Goal: Task Accomplishment & Management: Manage account settings

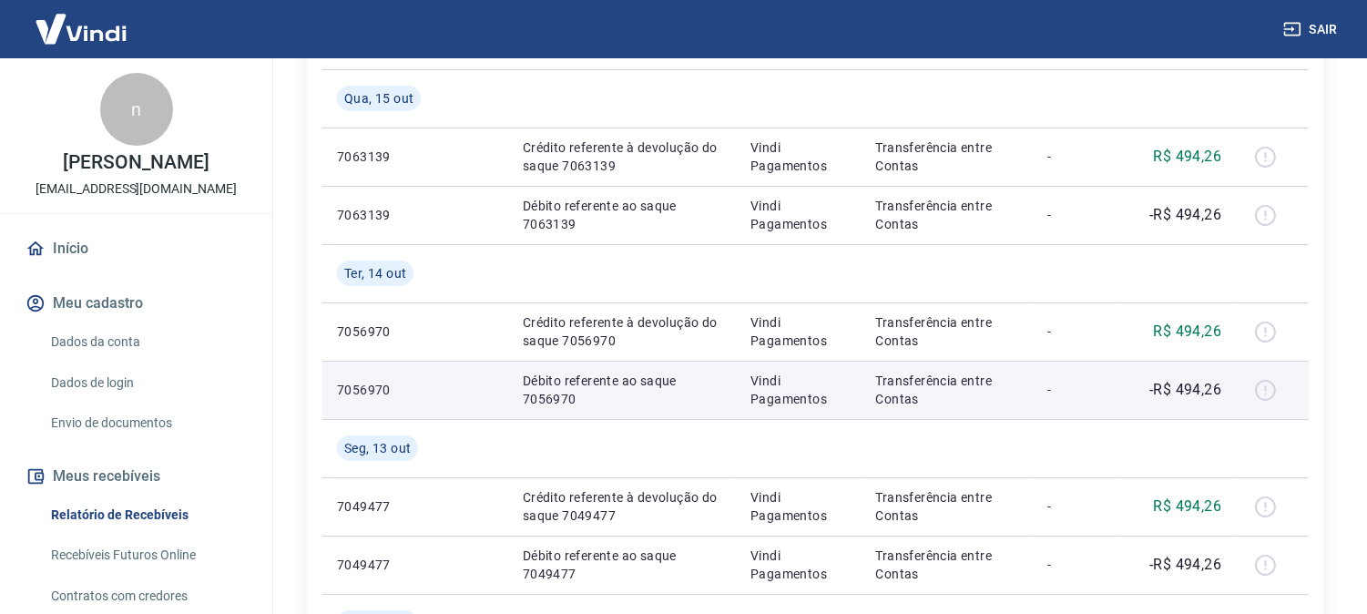
scroll to position [505, 0]
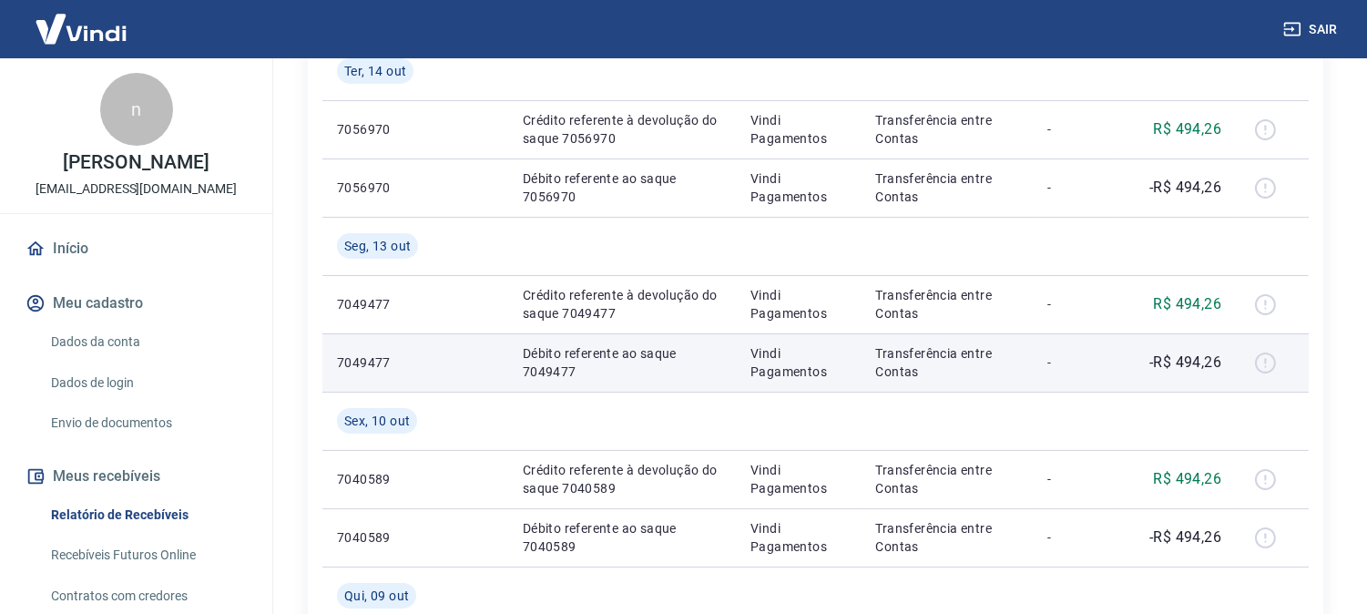
click at [1258, 358] on div at bounding box center [1272, 362] width 44 height 29
click at [1268, 362] on div at bounding box center [1272, 362] width 44 height 29
click at [1172, 368] on p "-R$ 494,26" at bounding box center [1185, 362] width 72 height 22
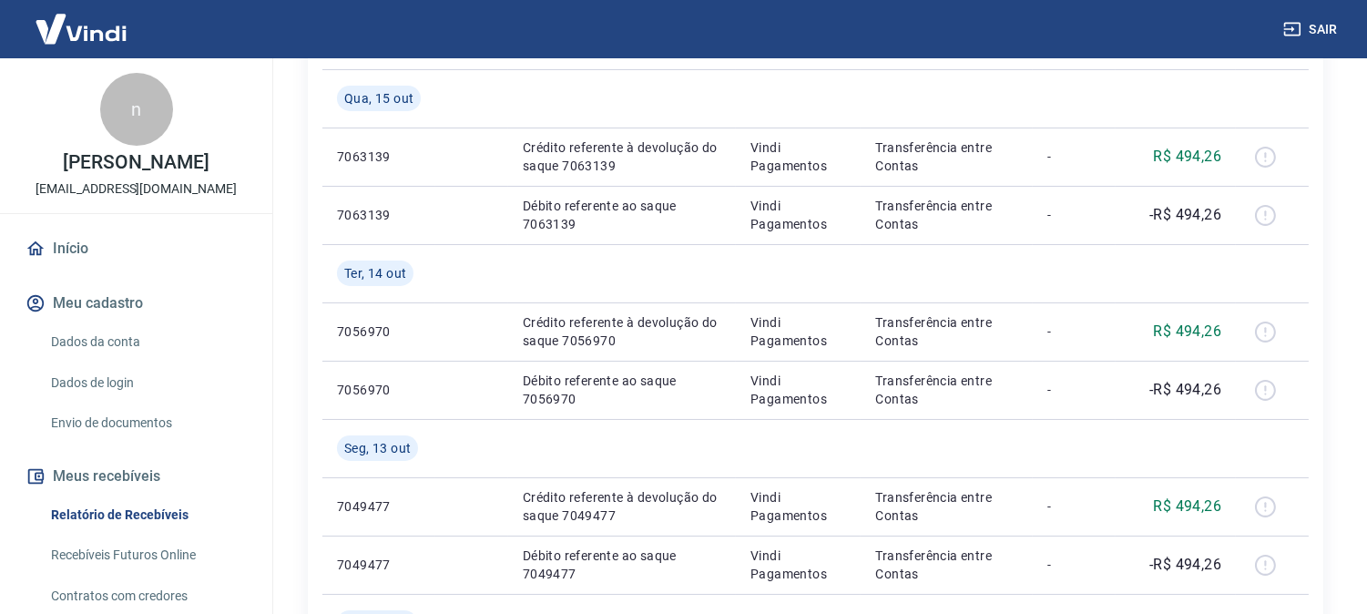
scroll to position [0, 0]
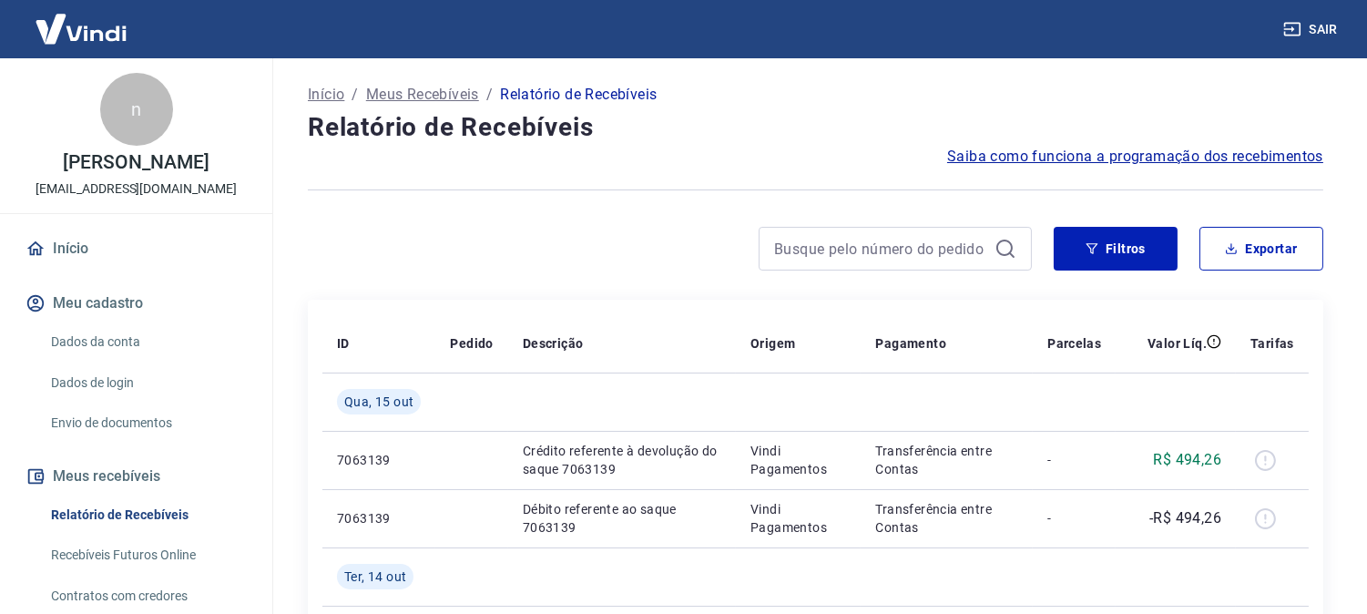
click at [1177, 153] on span "Saiba como funciona a programação dos recebimentos" at bounding box center [1135, 157] width 376 height 22
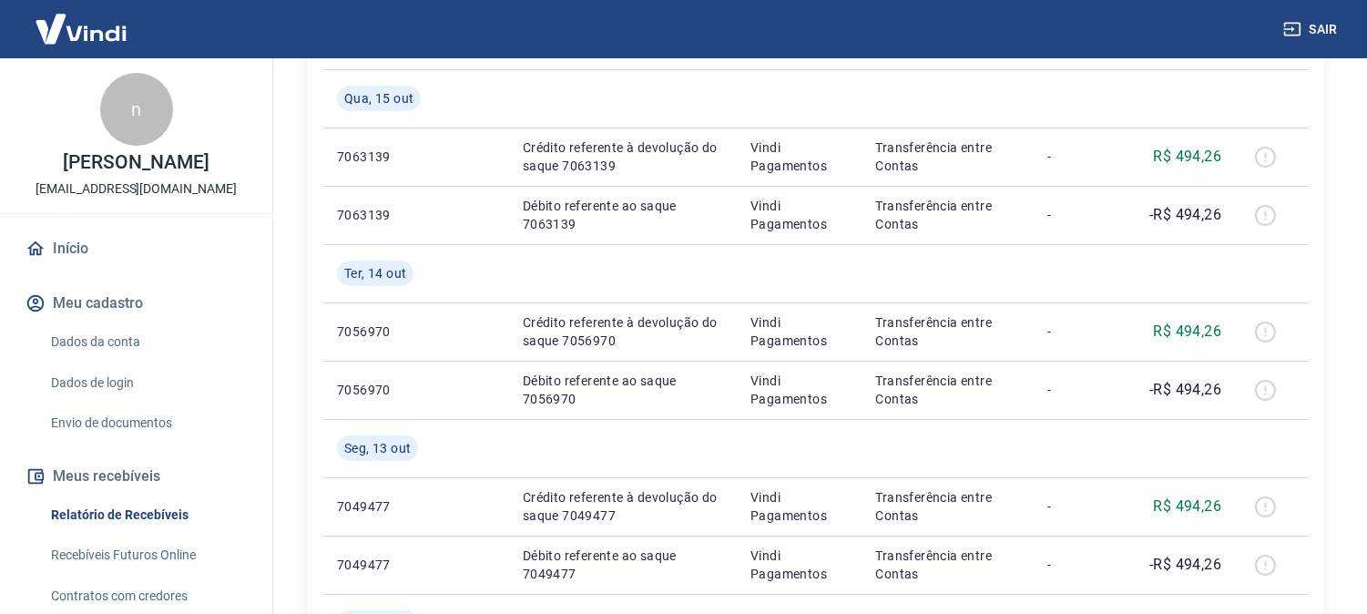
scroll to position [148, 0]
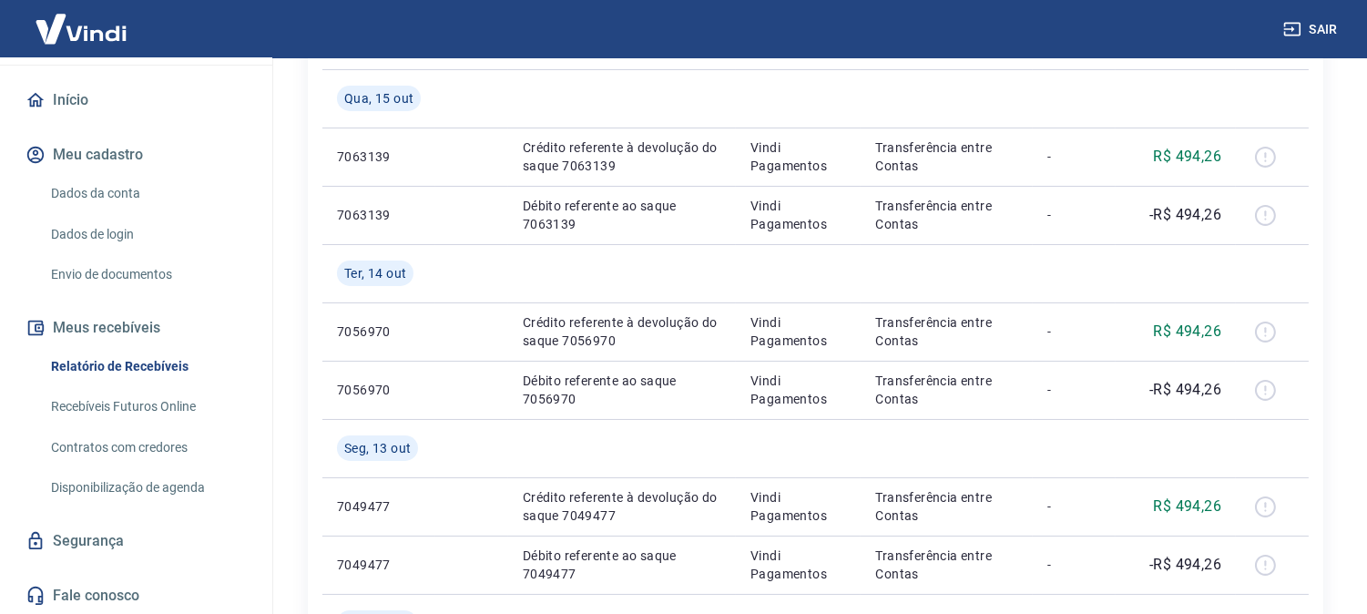
click at [178, 401] on link "Recebíveis Futuros Online" at bounding box center [147, 406] width 207 height 37
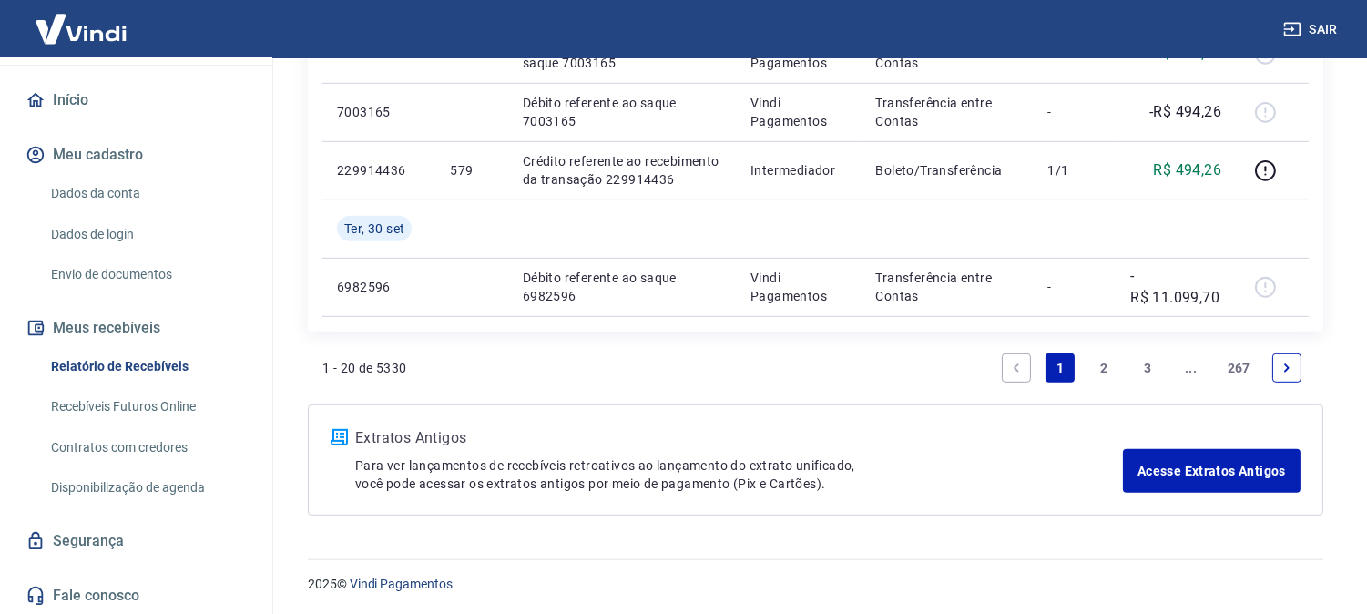
scroll to position [1704, 0]
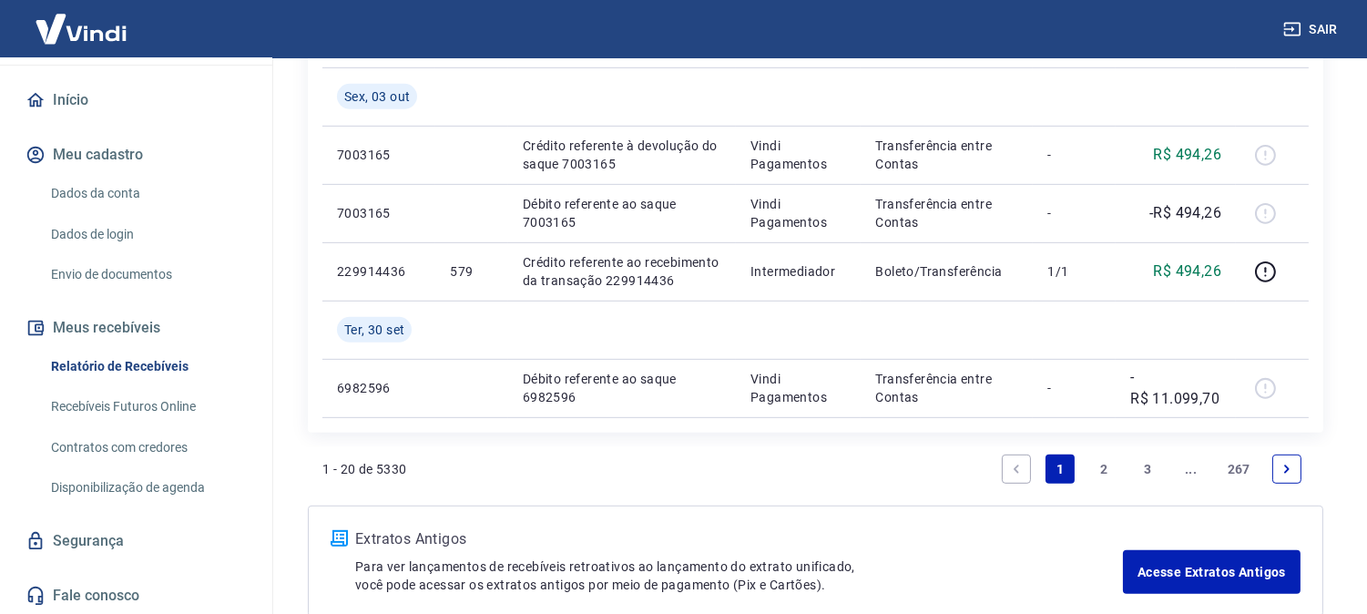
click at [1105, 458] on link "2" at bounding box center [1103, 468] width 29 height 29
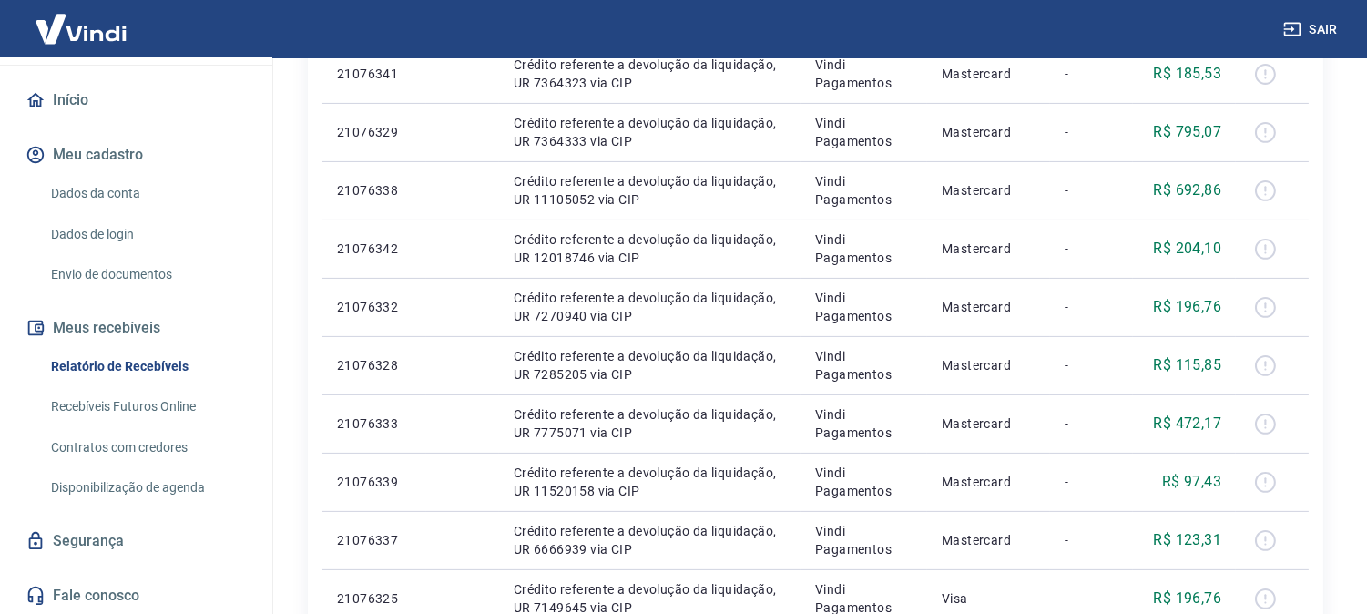
scroll to position [1279, 0]
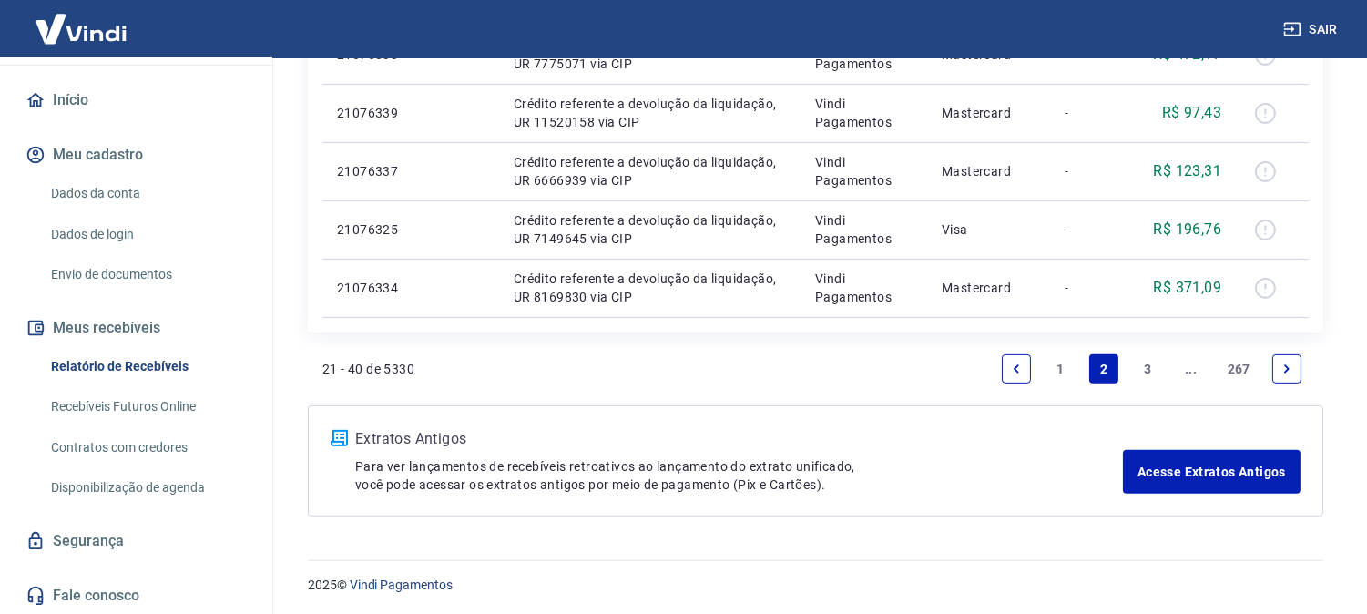
click at [1003, 366] on link "Previous page" at bounding box center [1016, 368] width 29 height 29
